Goal: Task Accomplishment & Management: Manage account settings

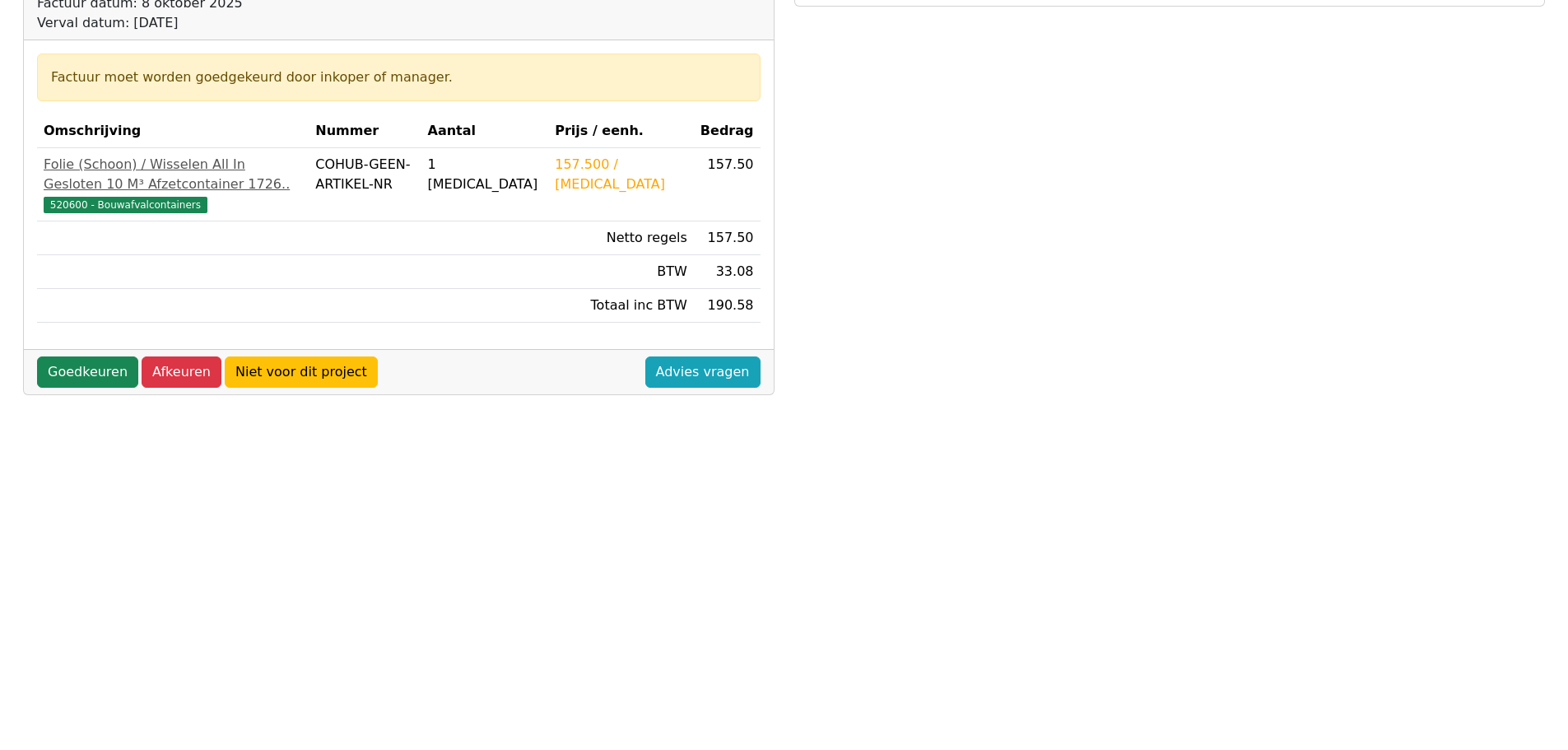
scroll to position [247, 0]
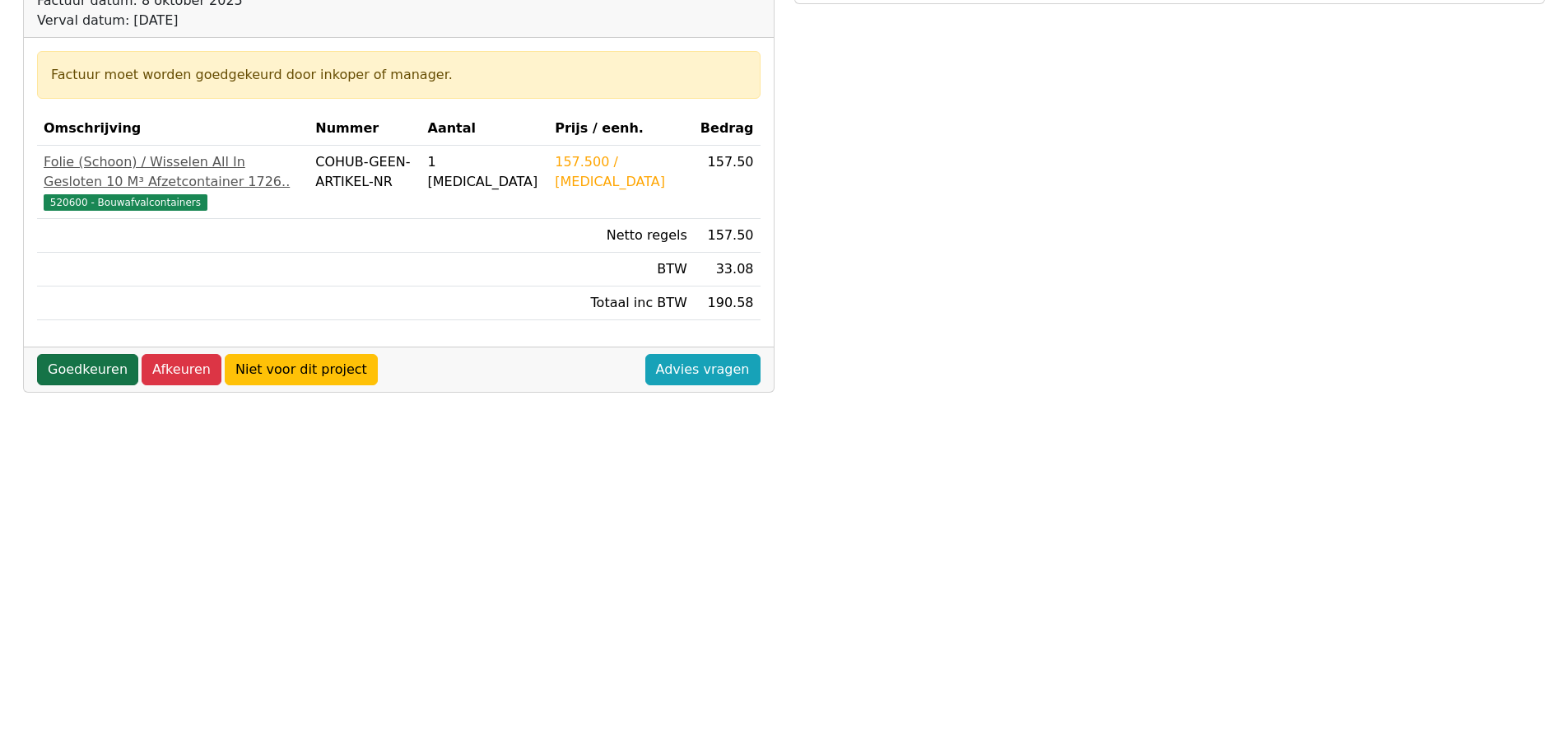
click at [82, 385] on link "Goedkeuren" at bounding box center [87, 369] width 101 height 31
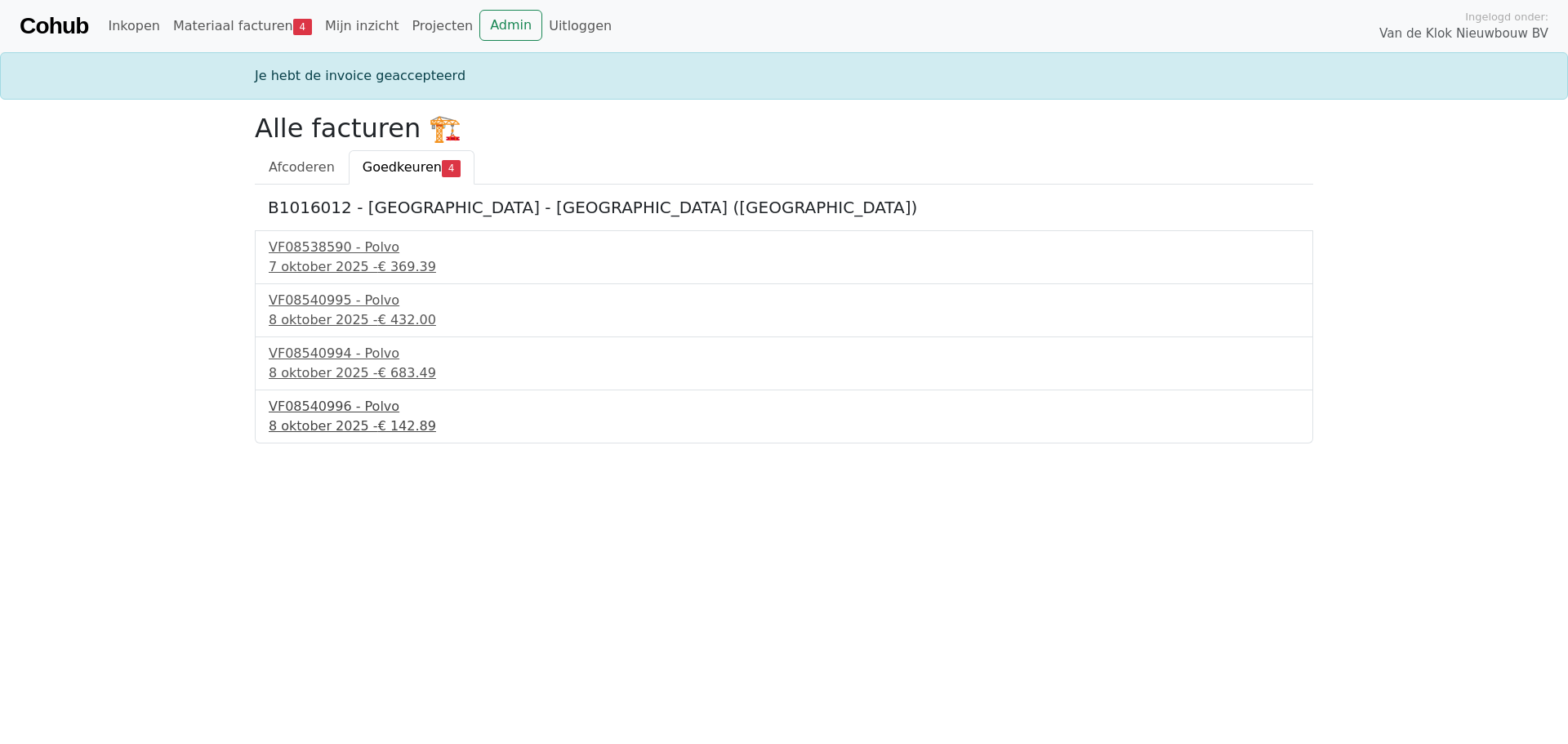
click at [314, 408] on div "VF08540996 - Polvo" at bounding box center [783, 406] width 1030 height 20
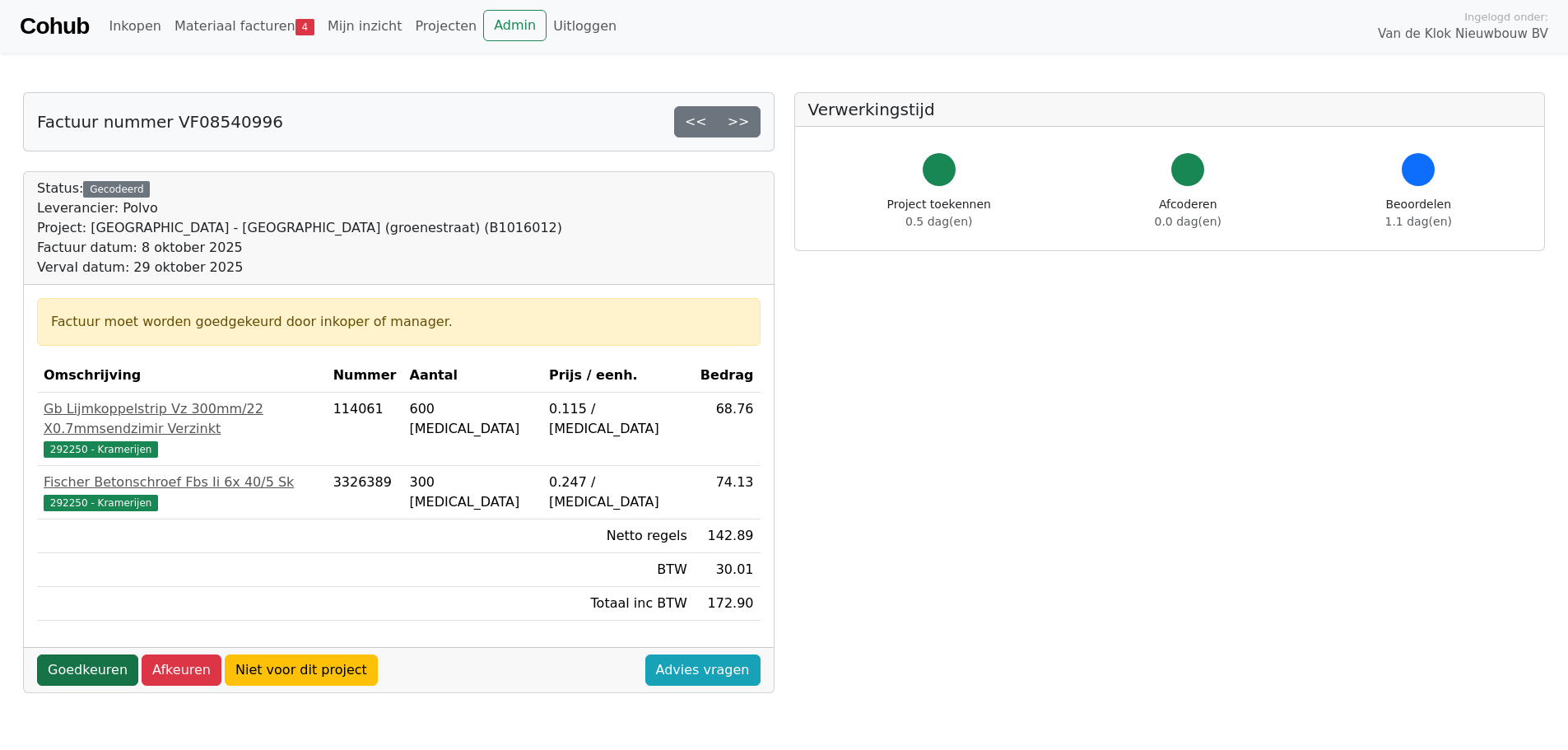
click at [89, 654] on link "Goedkeuren" at bounding box center [87, 669] width 101 height 31
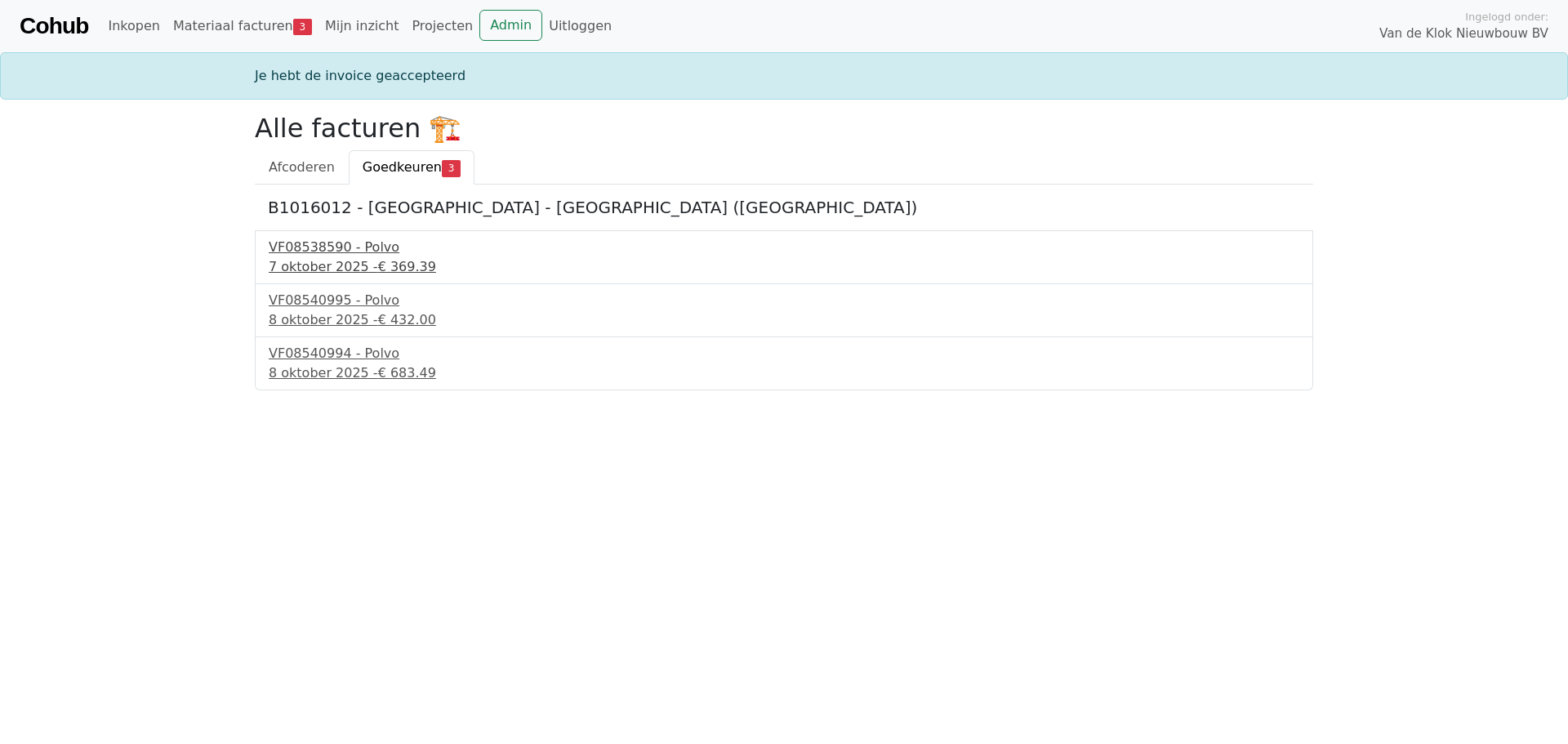
click at [332, 254] on div "VF08538590 - Polvo" at bounding box center [783, 247] width 1030 height 20
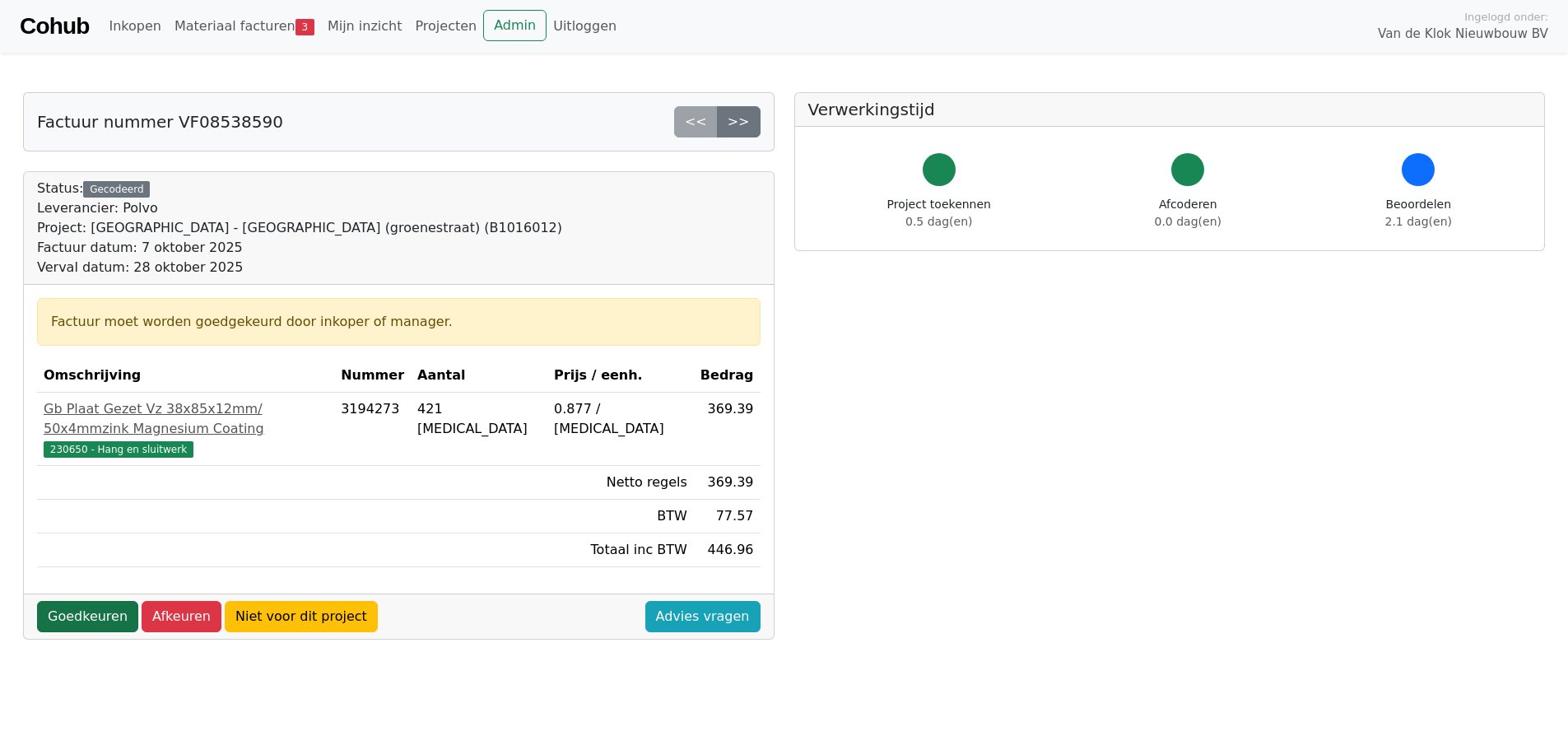
click at [102, 601] on link "Goedkeuren" at bounding box center [87, 616] width 101 height 31
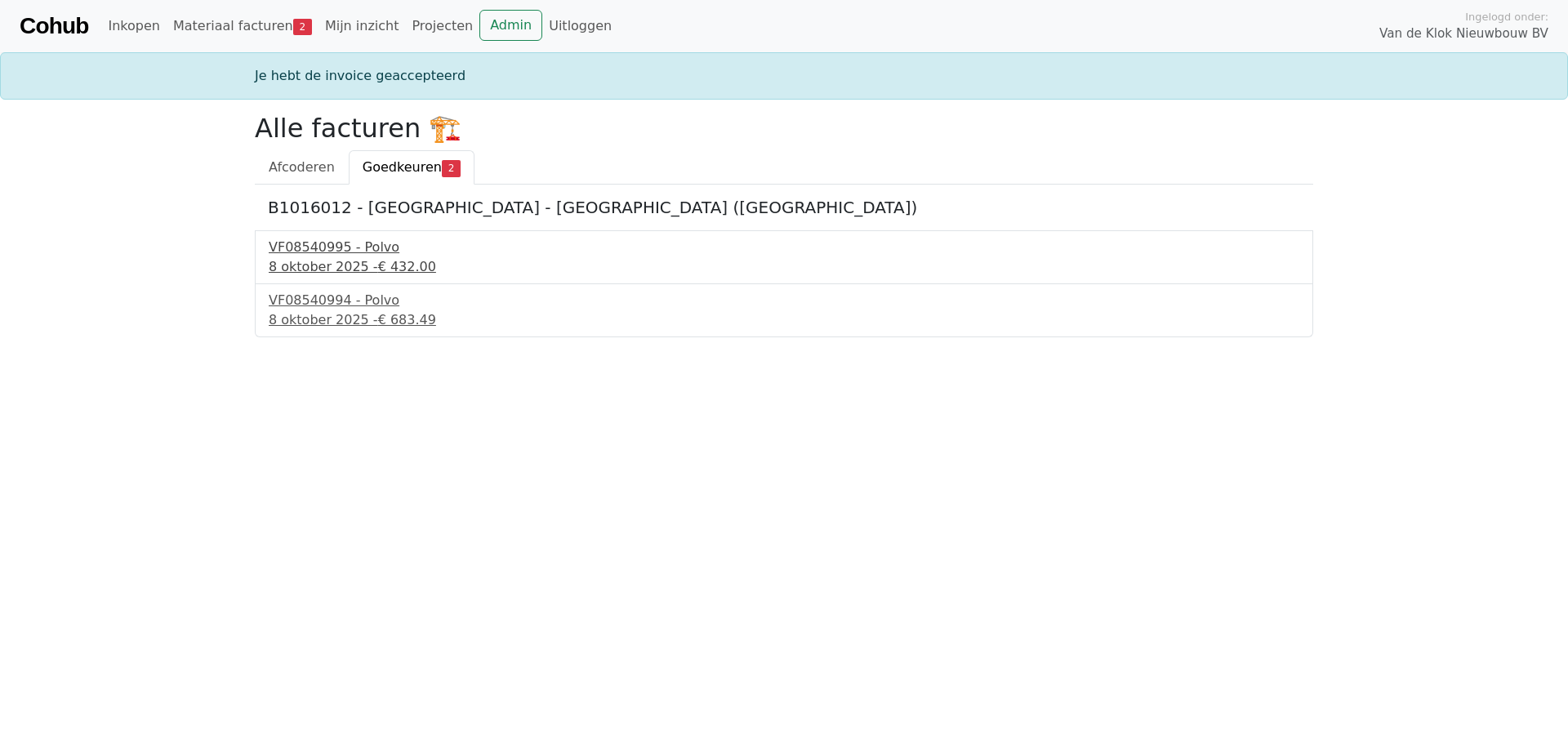
click at [320, 249] on div "VF08540995 - Polvo" at bounding box center [783, 247] width 1030 height 20
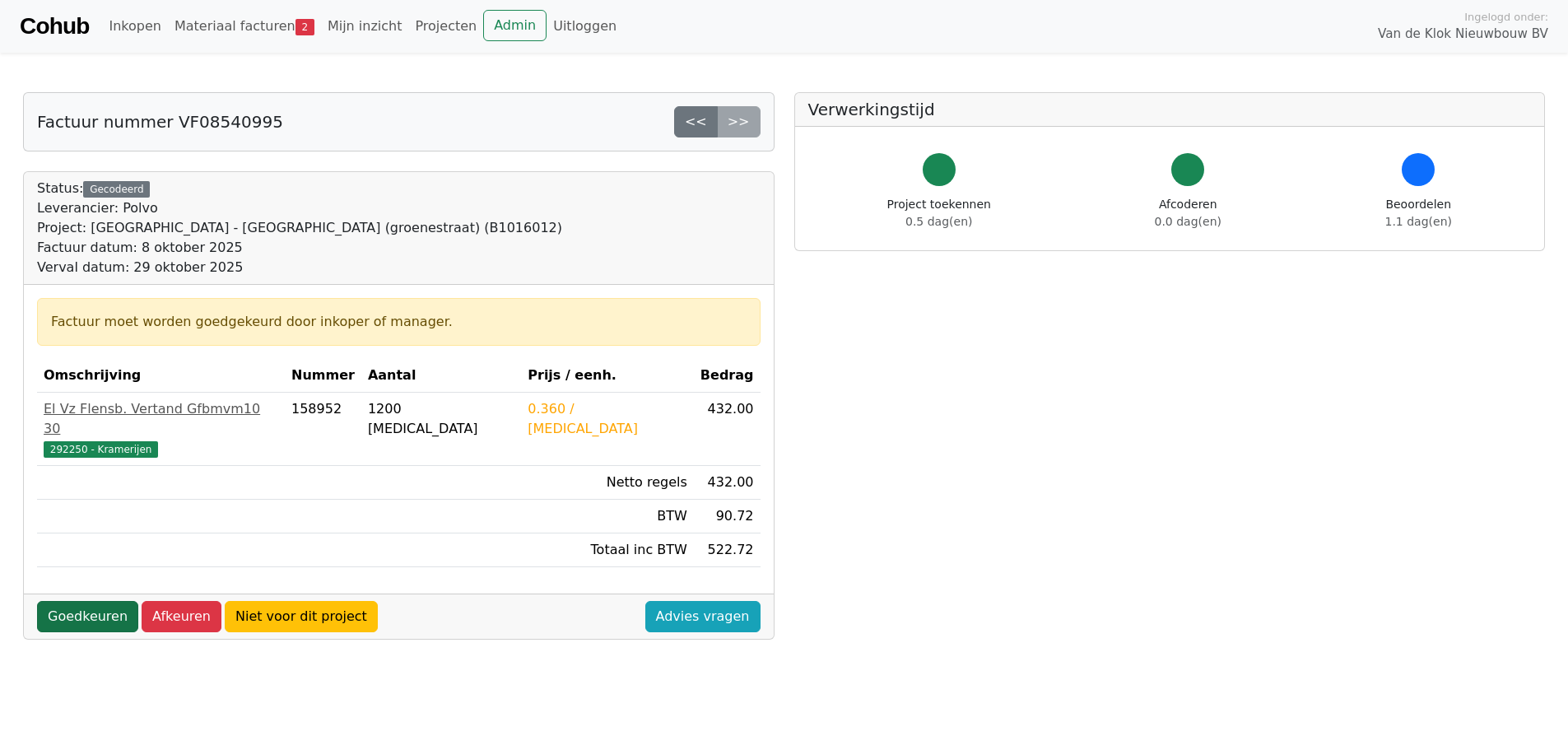
click at [91, 601] on link "Goedkeuren" at bounding box center [87, 616] width 101 height 31
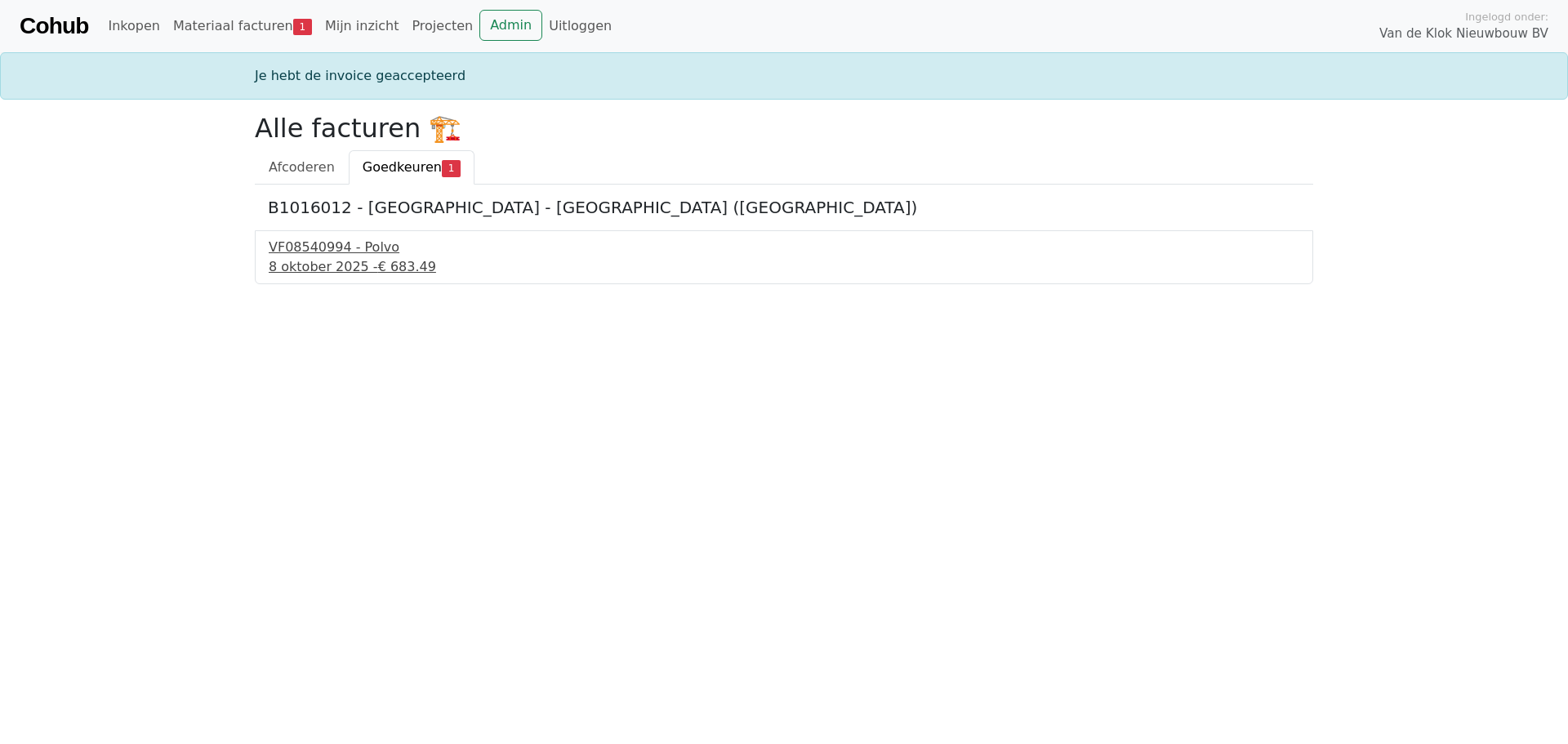
click at [361, 254] on div "VF08540994 - Polvo" at bounding box center [783, 247] width 1030 height 20
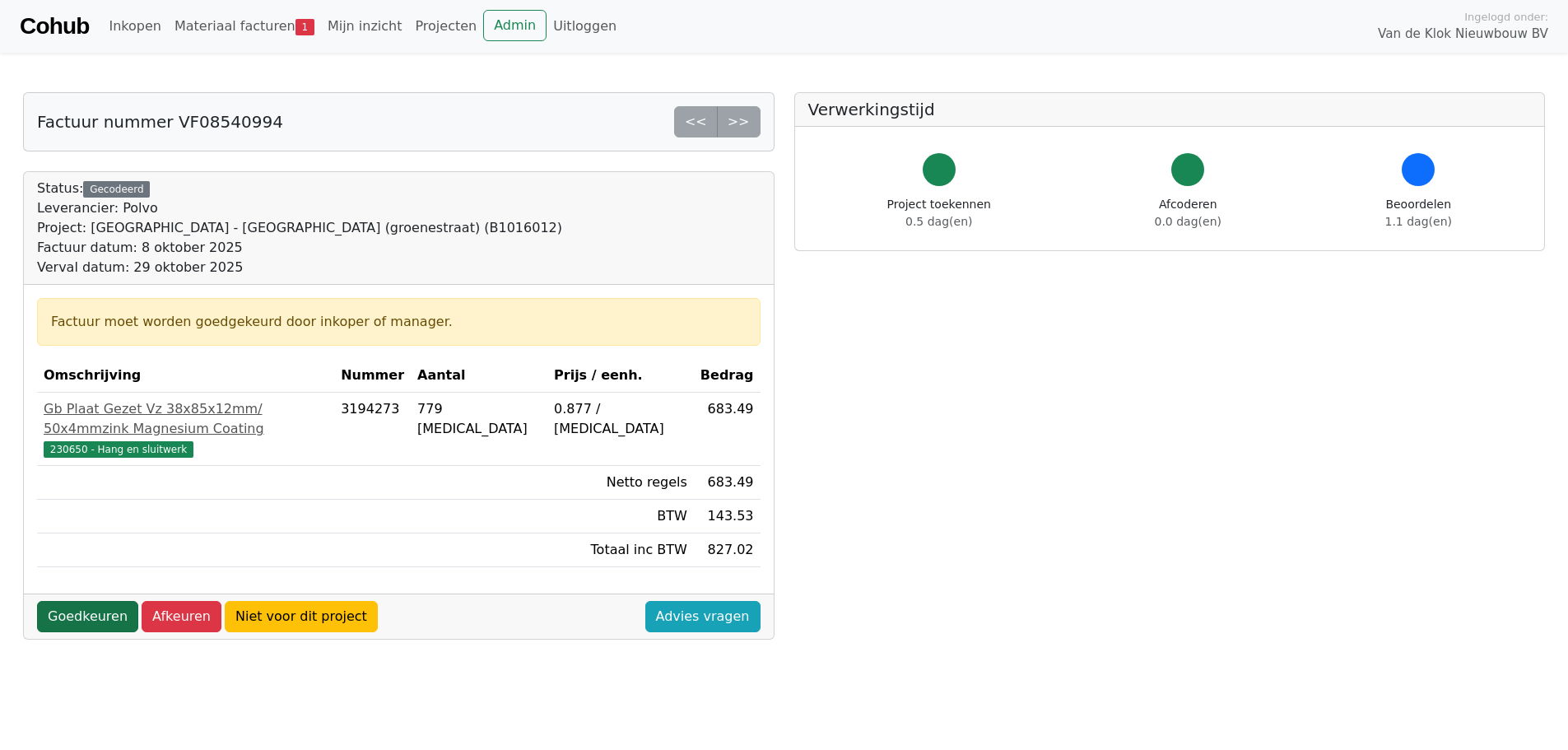
click at [78, 601] on link "Goedkeuren" at bounding box center [87, 616] width 101 height 31
